Goal: Navigation & Orientation: Find specific page/section

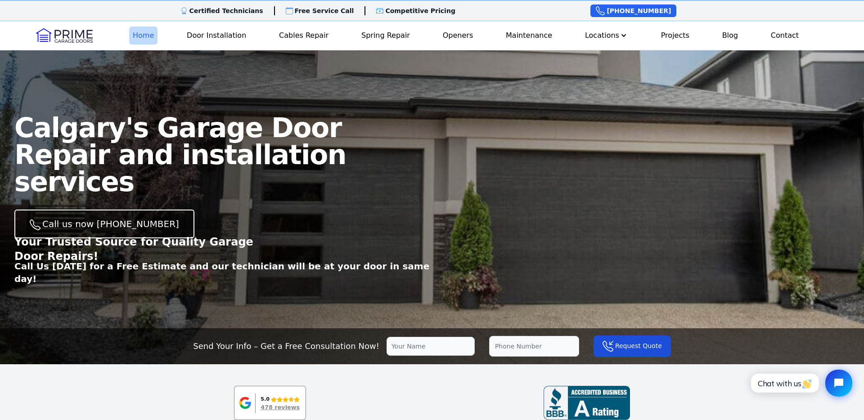
click at [152, 31] on link "Home" at bounding box center [143, 36] width 28 height 18
click at [203, 31] on link "Door Installation" at bounding box center [216, 36] width 67 height 18
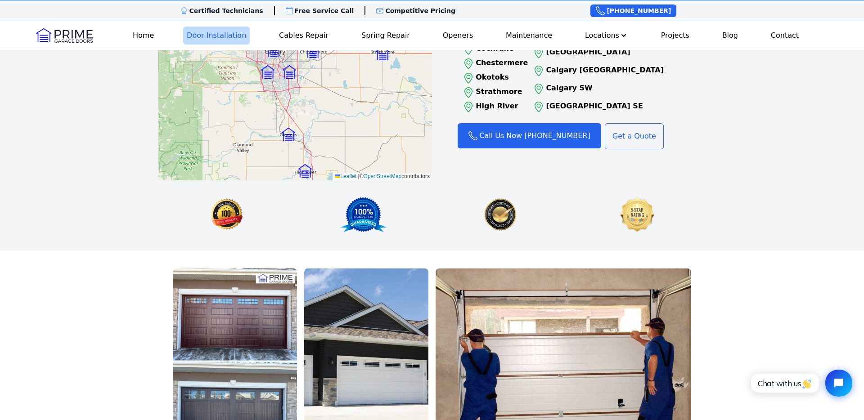
scroll to position [1300, 0]
